Goal: Communication & Community: Ask a question

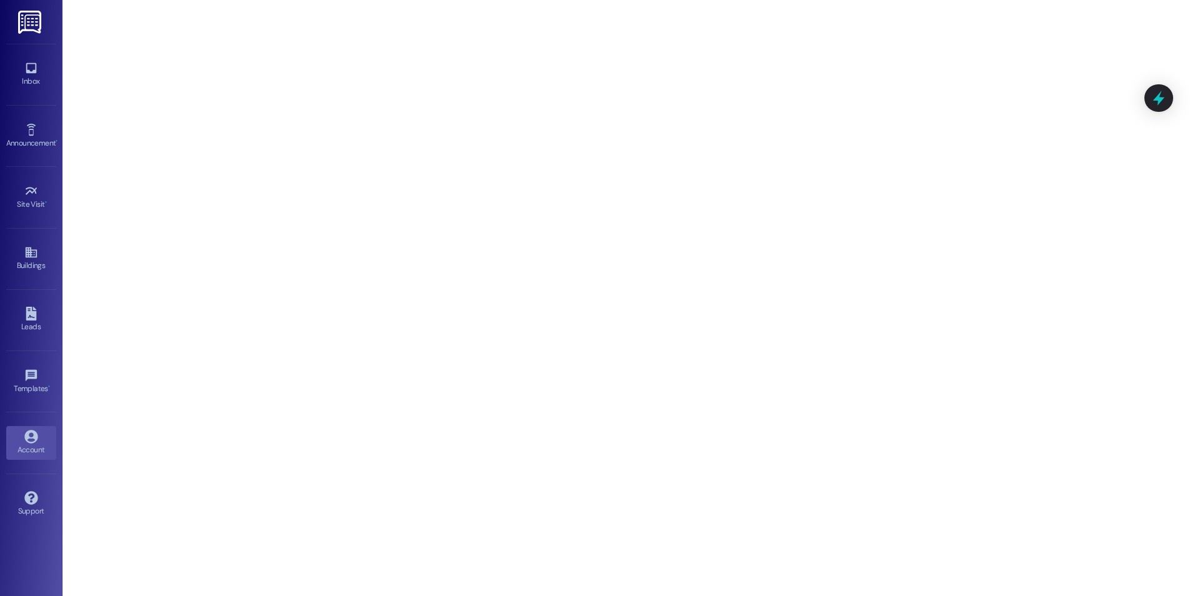
click at [29, 442] on icon at bounding box center [30, 436] width 13 height 13
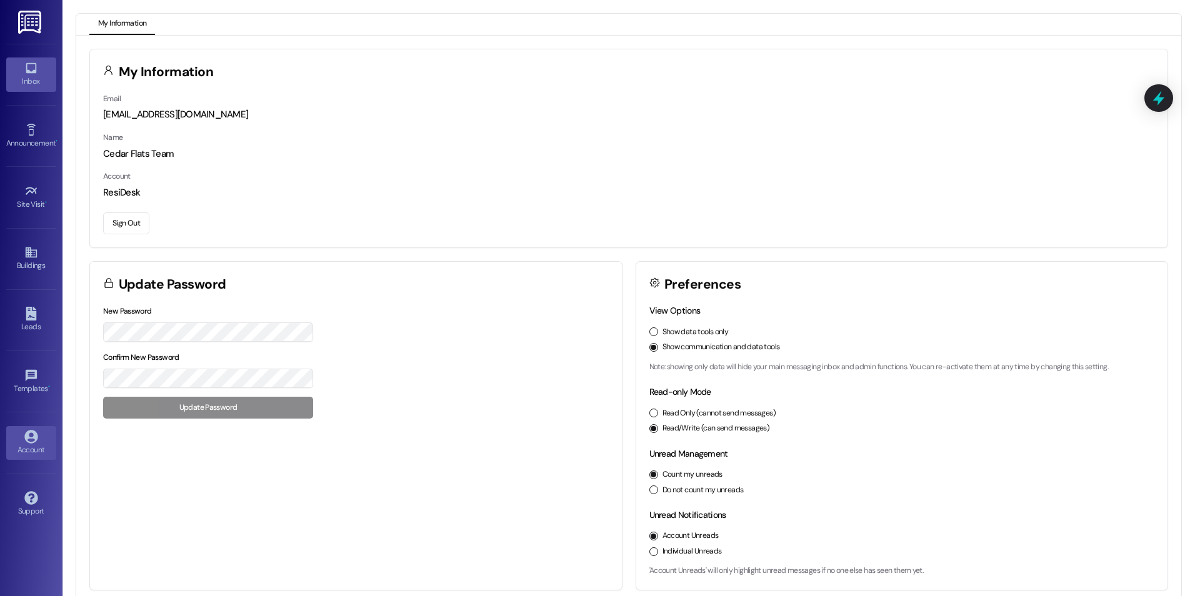
click at [27, 80] on div "Inbox" at bounding box center [31, 81] width 62 height 12
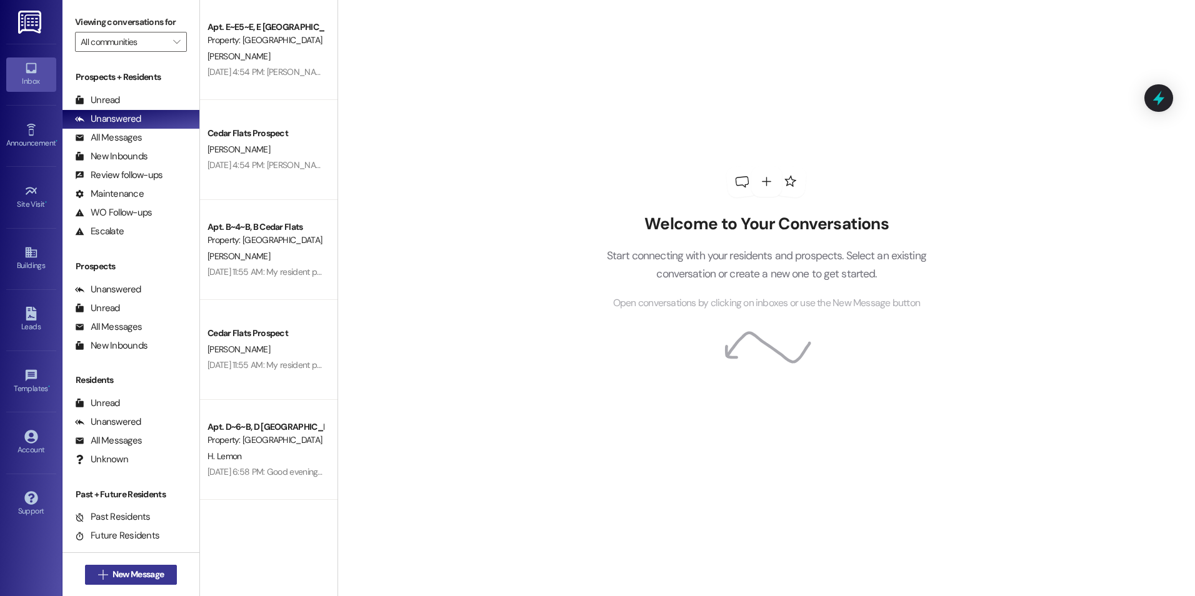
click at [118, 581] on span "New Message" at bounding box center [137, 574] width 51 height 13
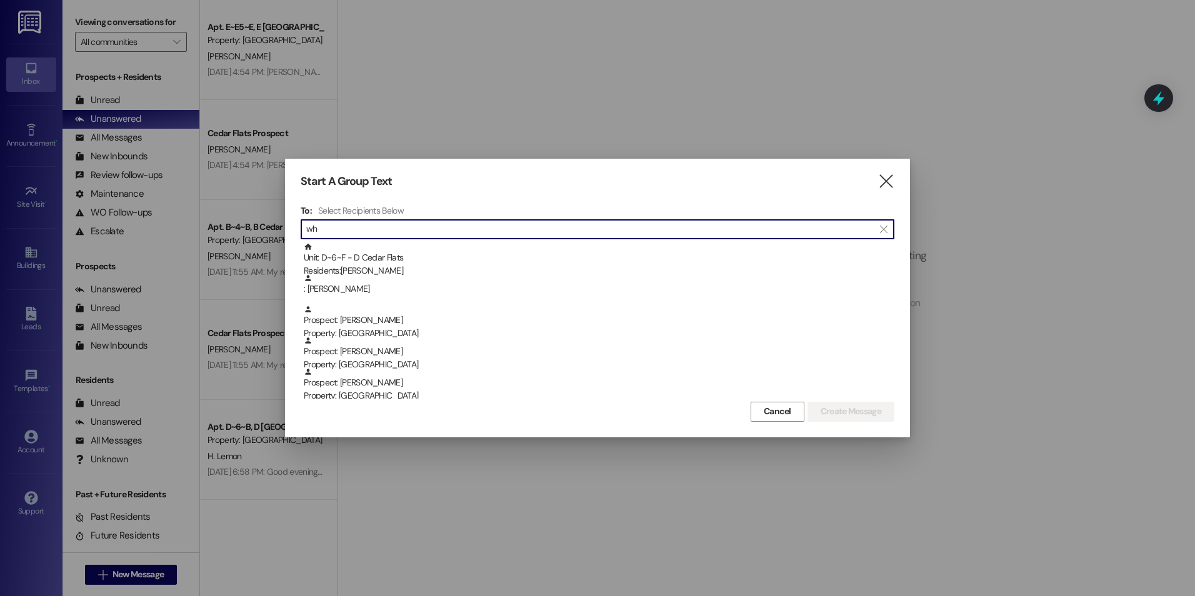
type input "w"
type input "a"
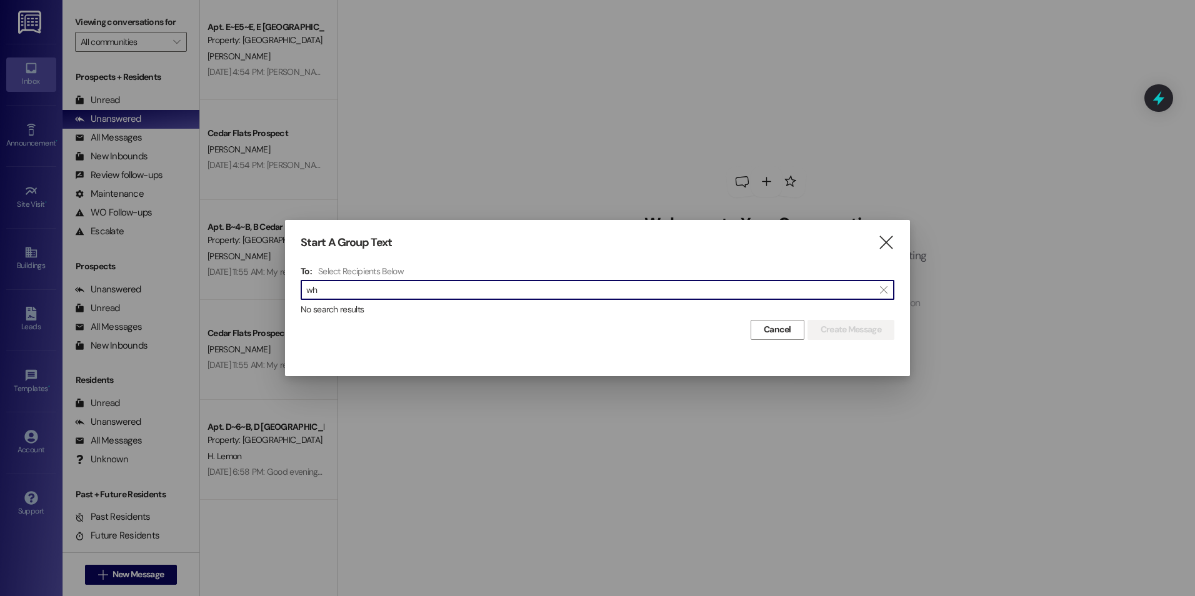
type input "w"
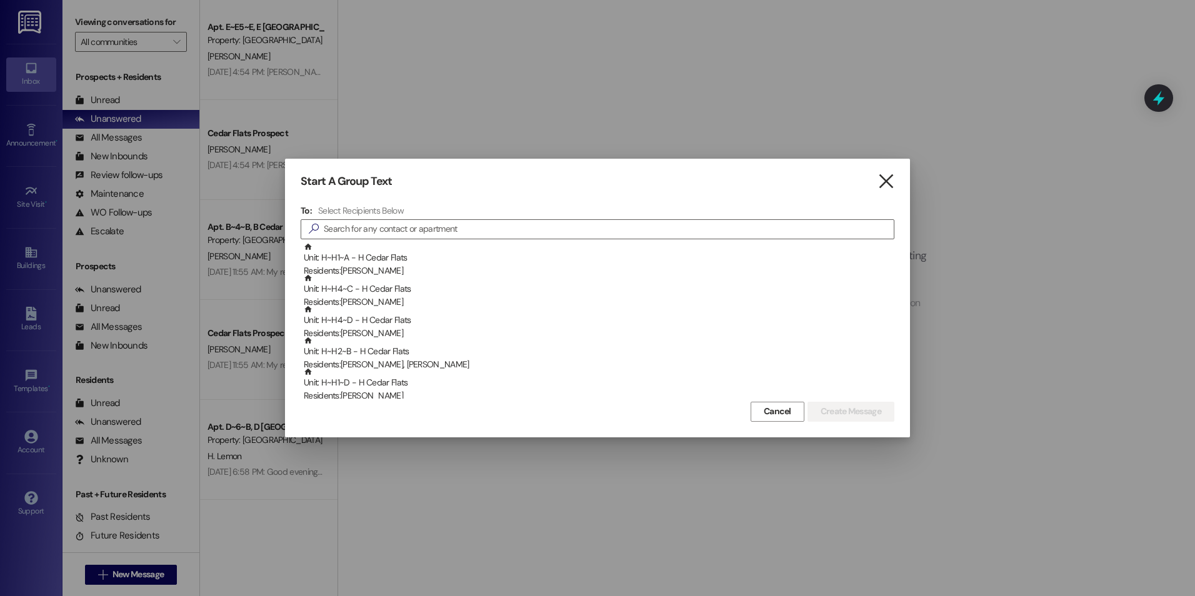
click at [881, 177] on icon "" at bounding box center [885, 181] width 17 height 13
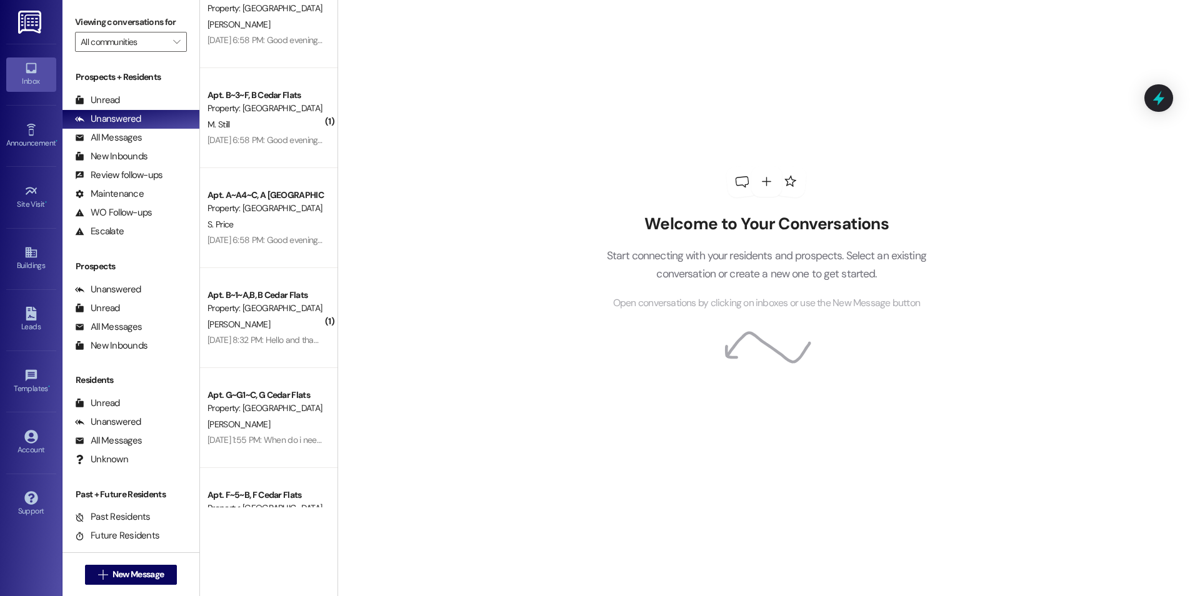
scroll to position [992, 0]
